Goal: Information Seeking & Learning: Learn about a topic

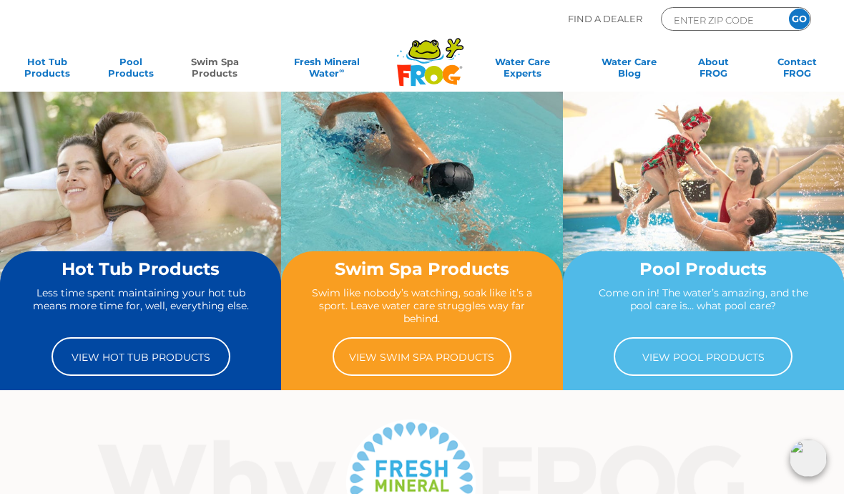
click at [213, 68] on link "Swim Spa Products" at bounding box center [214, 70] width 65 height 29
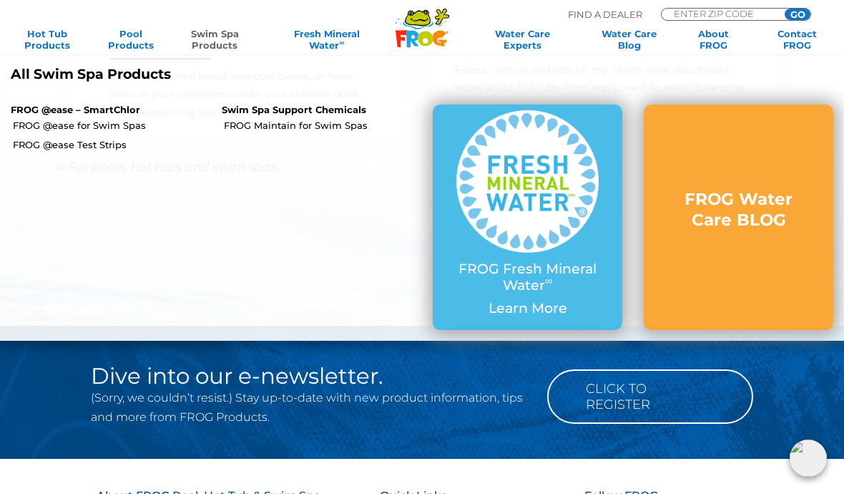
scroll to position [1238, 0]
click at [117, 108] on p "FROG @ease – SmartChlor" at bounding box center [106, 109] width 190 height 11
click at [107, 106] on p "FROG @ease – SmartChlor" at bounding box center [106, 109] width 190 height 11
click at [105, 105] on p "FROG @ease – SmartChlor" at bounding box center [106, 109] width 190 height 11
click at [310, 120] on link "FROG Maintain for Swim Spas" at bounding box center [323, 125] width 198 height 13
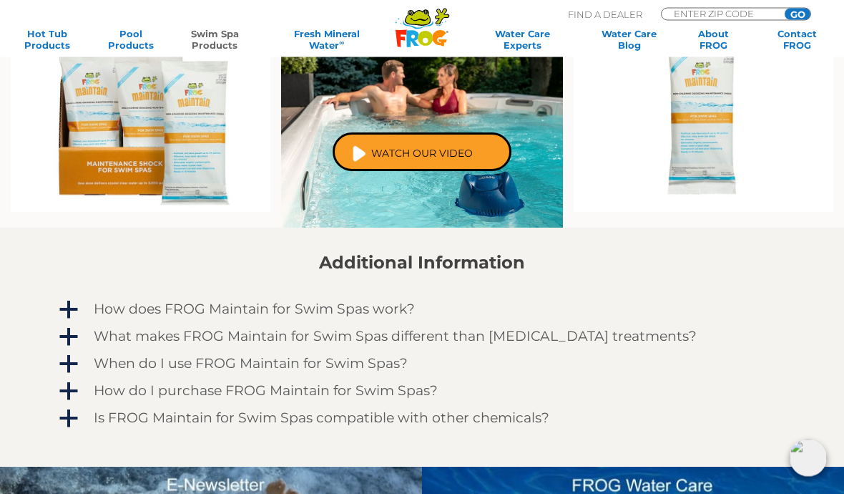
scroll to position [846, 0]
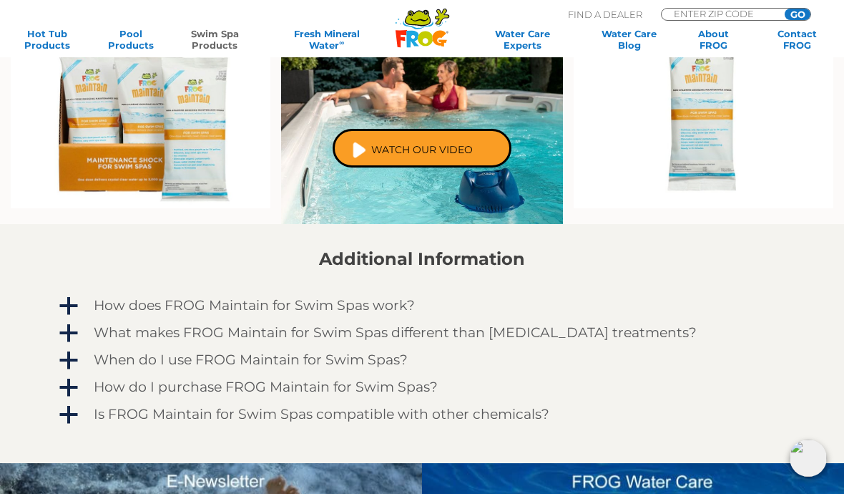
click at [112, 332] on h4 "What makes FROG Maintain for Swim Spas different than other shock treatments?" at bounding box center [395, 333] width 603 height 16
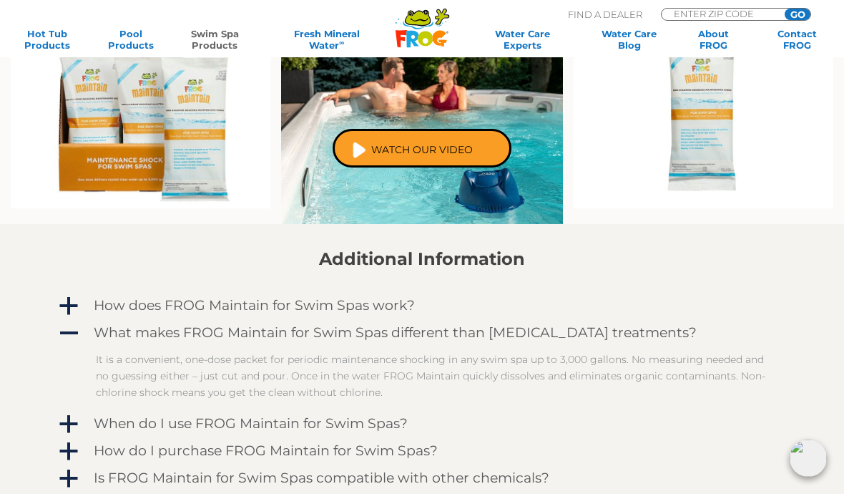
click at [384, 432] on div "When do I use FROG Maintain for Swim Spas?" at bounding box center [401, 423] width 622 height 23
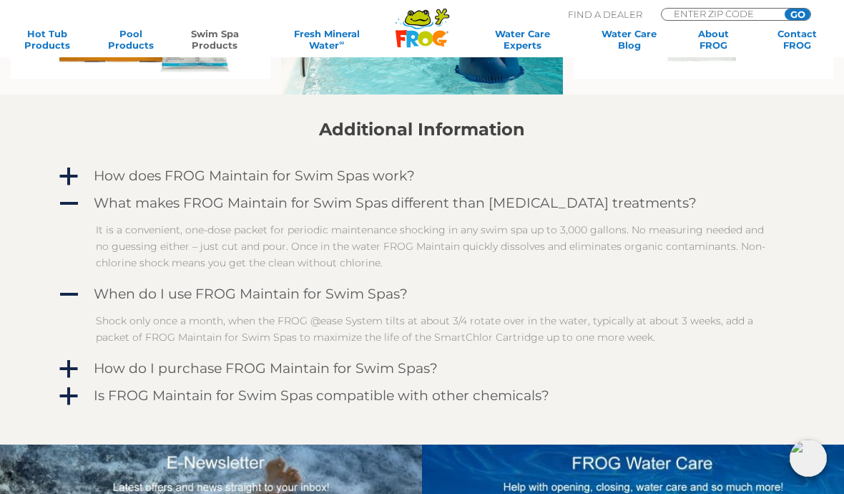
scroll to position [991, 0]
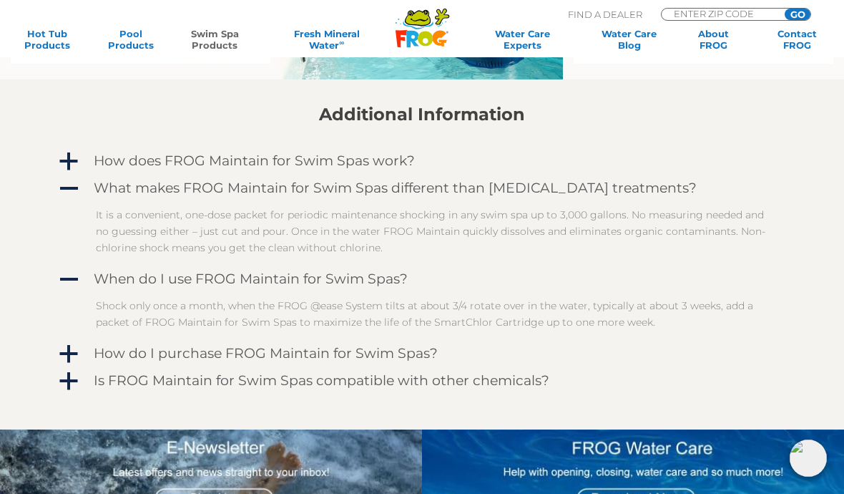
click at [97, 376] on h4 "Is FROG Maintain for Swim Spas compatible with other chemicals?" at bounding box center [322, 381] width 456 height 16
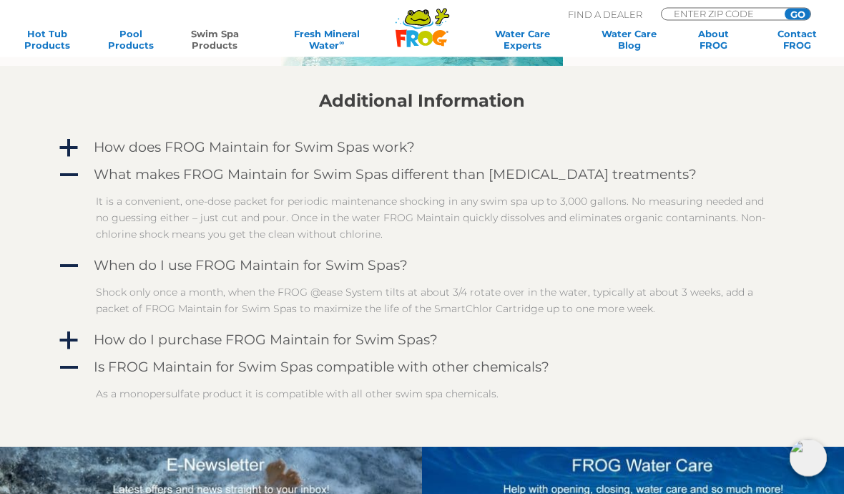
scroll to position [1004, 0]
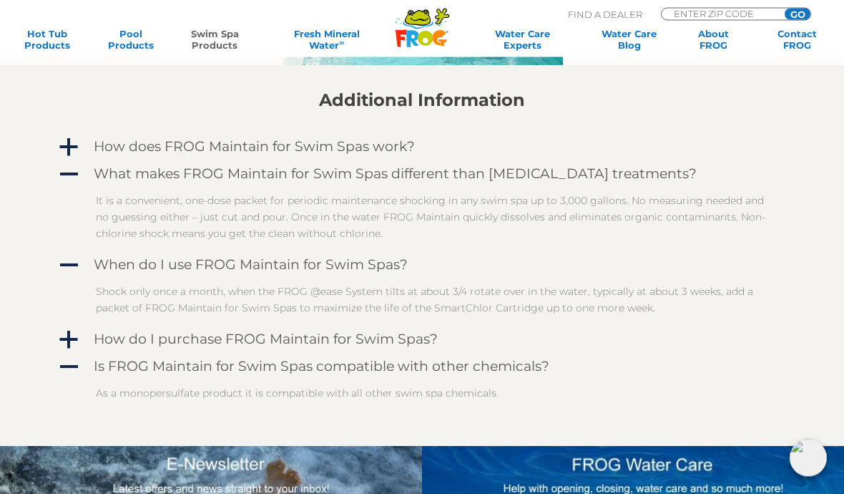
click at [79, 343] on span "a" at bounding box center [68, 340] width 21 height 21
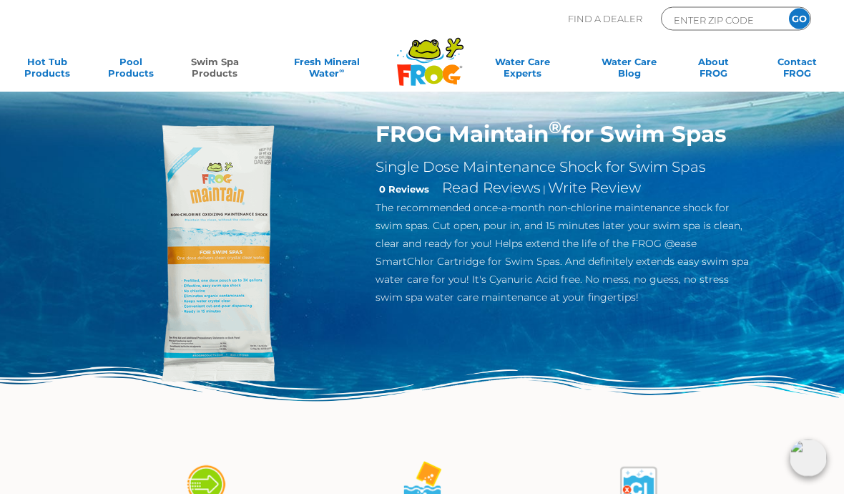
scroll to position [0, 0]
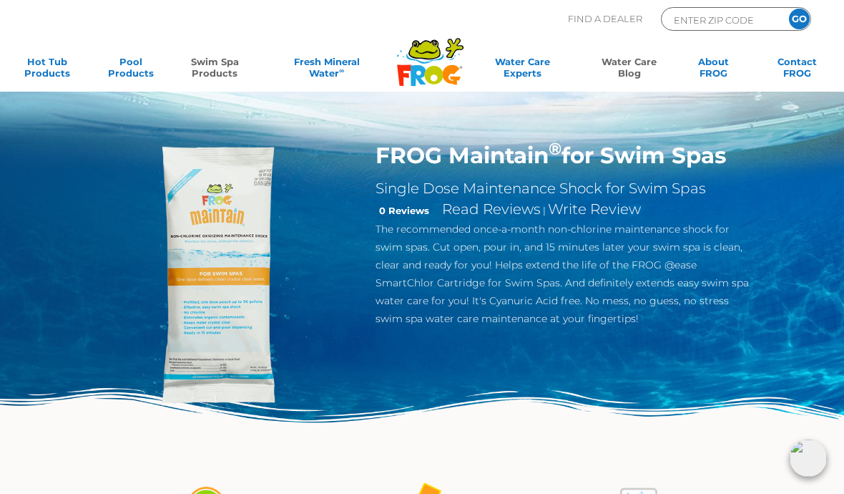
click at [644, 57] on link "Water Care Blog" at bounding box center [629, 70] width 65 height 29
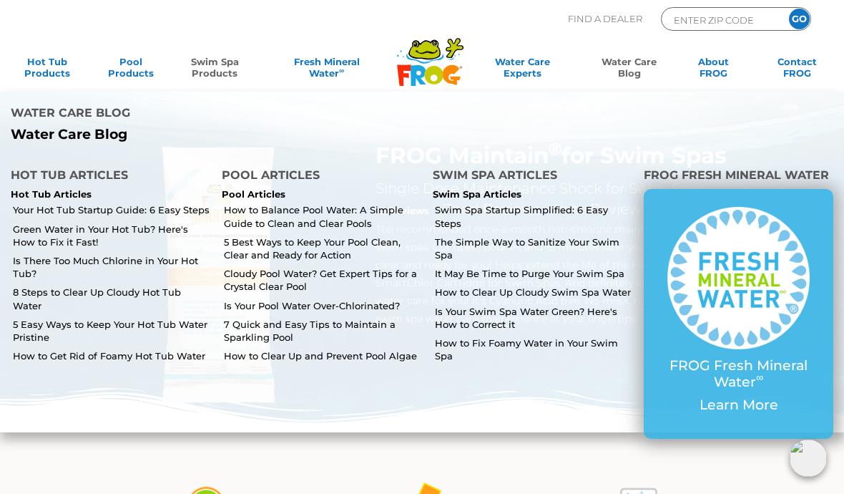
click at [20, 285] on link "8 Steps to Clear Up Cloudy Hot Tub Water" at bounding box center [112, 298] width 198 height 26
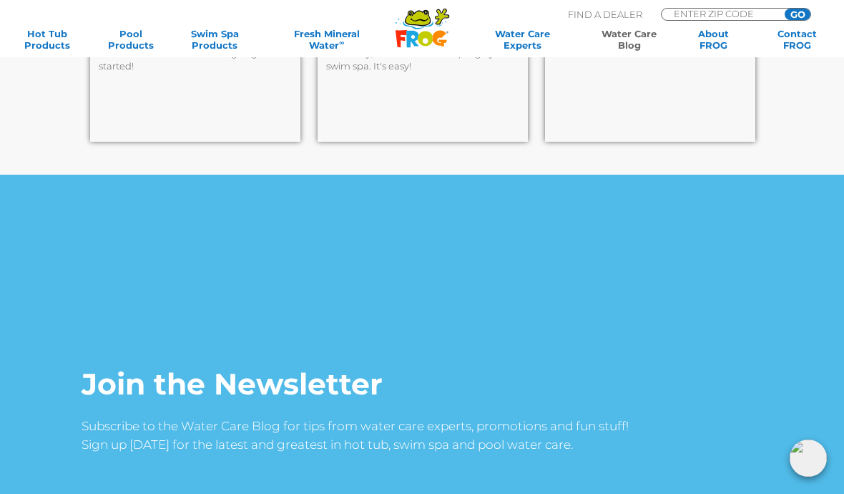
scroll to position [6405, 0]
